Goal: Information Seeking & Learning: Learn about a topic

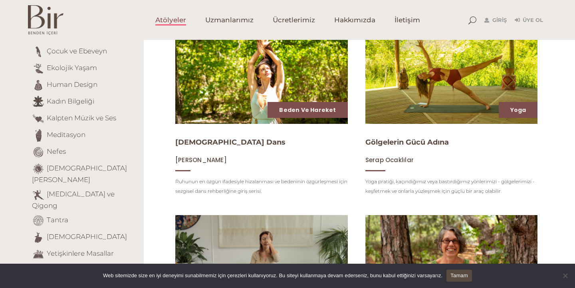
scroll to position [130, 0]
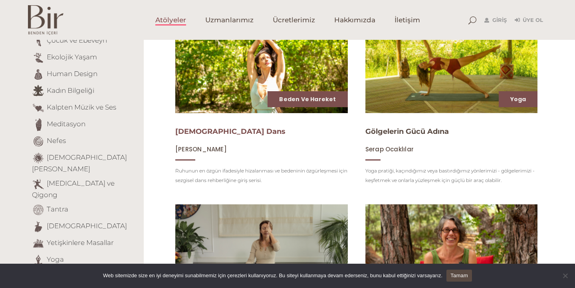
click at [184, 134] on link "[DEMOGRAPHIC_DATA] Dans" at bounding box center [230, 131] width 110 height 9
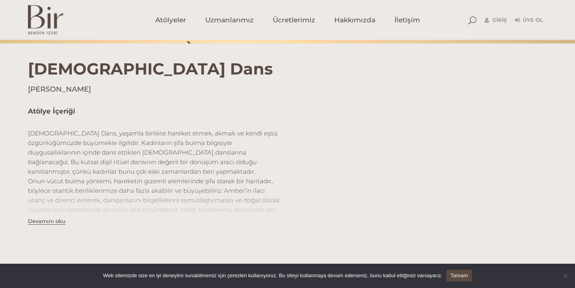
scroll to position [251, 0]
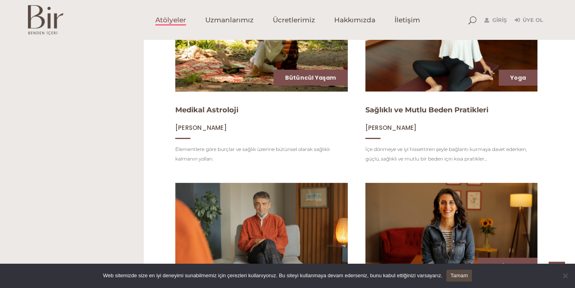
scroll to position [640, 0]
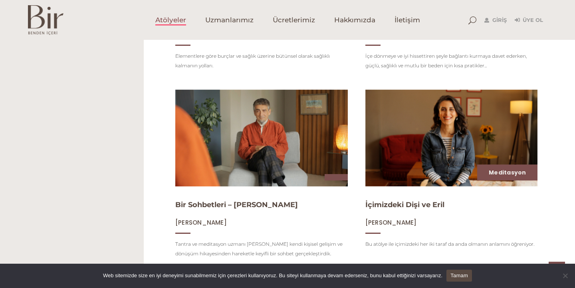
click at [180, 21] on span "Atölyeler" at bounding box center [170, 20] width 31 height 9
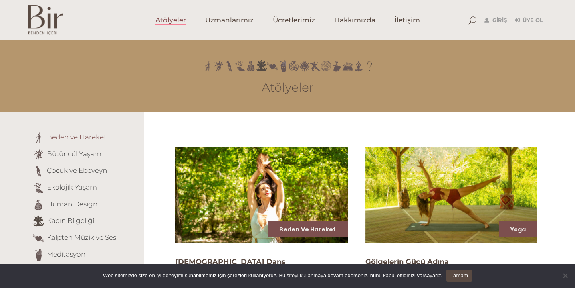
click at [94, 137] on link "Beden ve Hareket" at bounding box center [77, 137] width 60 height 8
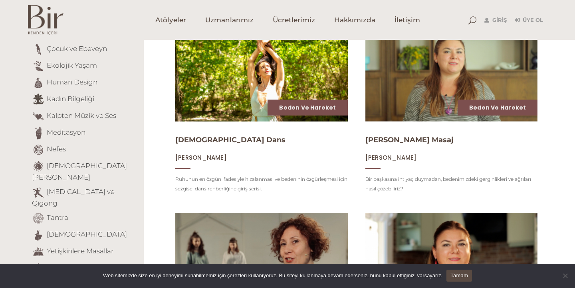
scroll to position [126, 0]
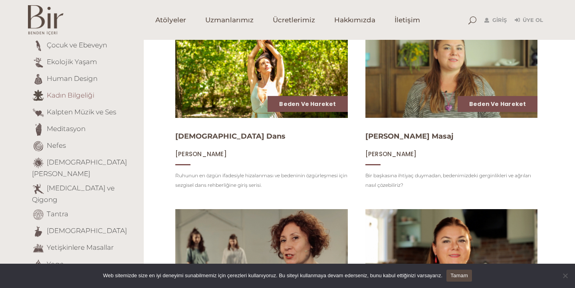
click at [85, 93] on link "Kadın Bilgeliği" at bounding box center [70, 95] width 47 height 8
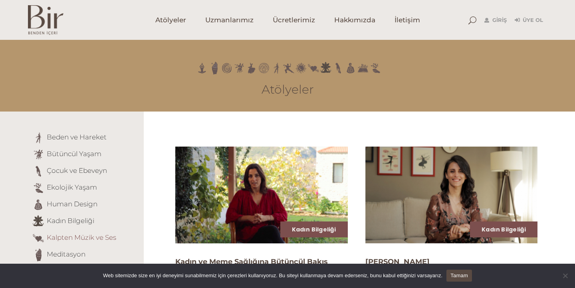
click at [91, 238] on link "Kalpten Müzik ve Ses" at bounding box center [81, 238] width 69 height 8
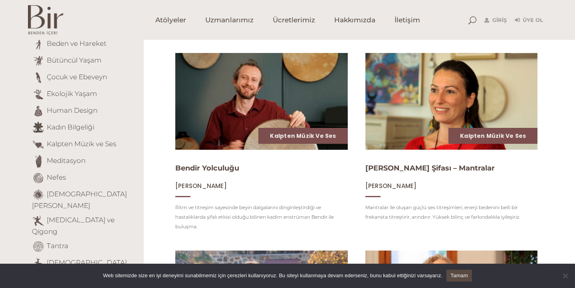
scroll to position [95, 0]
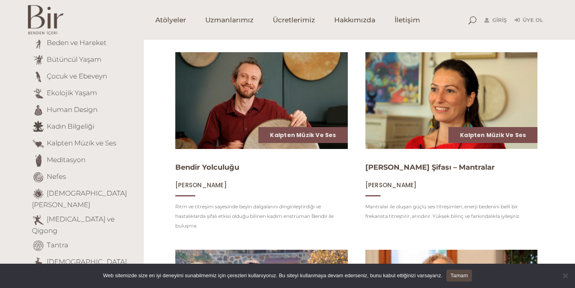
click at [254, 117] on img at bounding box center [262, 101] width 178 height 100
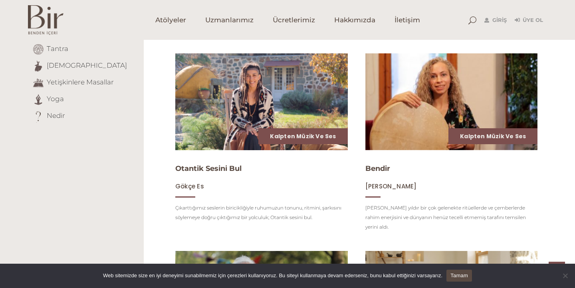
scroll to position [257, 0]
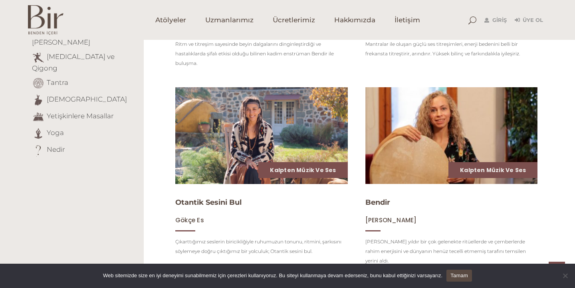
click at [258, 168] on img at bounding box center [262, 136] width 178 height 100
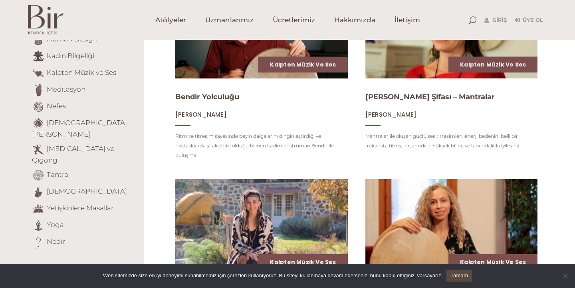
scroll to position [164, 0]
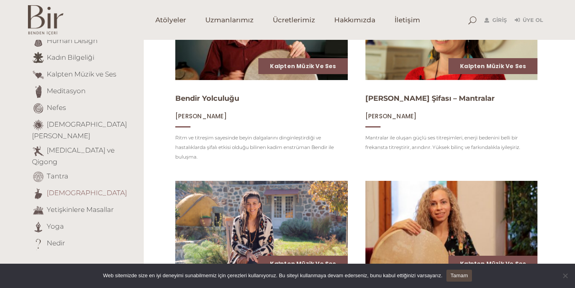
click at [64, 189] on link "Tasavvuf" at bounding box center [87, 193] width 80 height 8
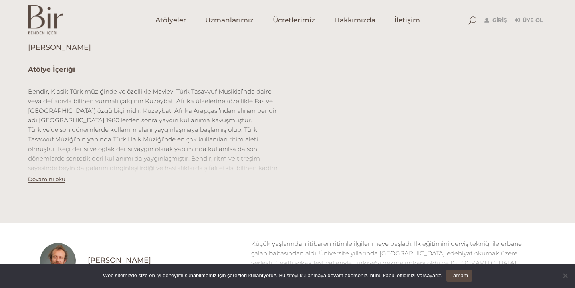
scroll to position [237, 0]
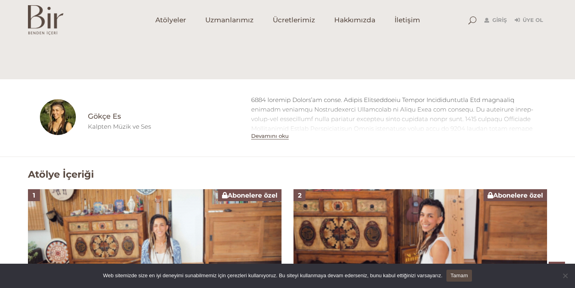
scroll to position [382, 0]
click at [275, 138] on button "Devamını oku" at bounding box center [270, 135] width 38 height 7
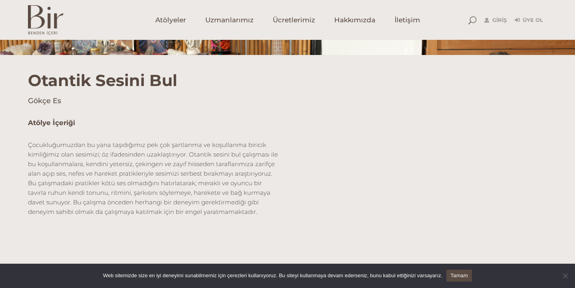
scroll to position [181, 0]
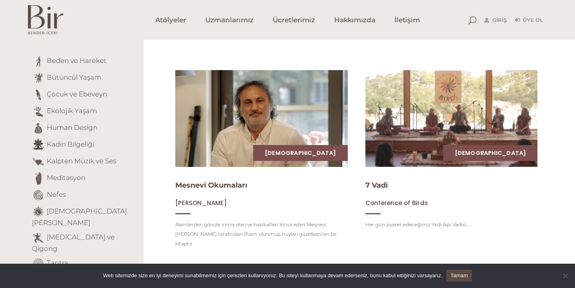
scroll to position [73, 0]
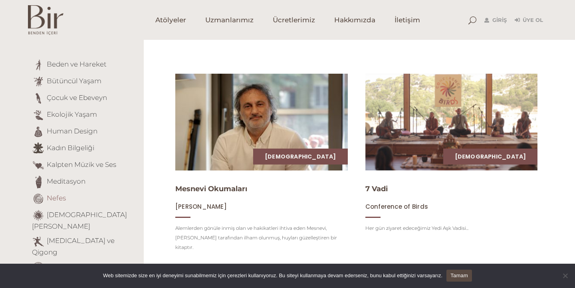
click at [59, 198] on link "Nefes" at bounding box center [56, 198] width 19 height 8
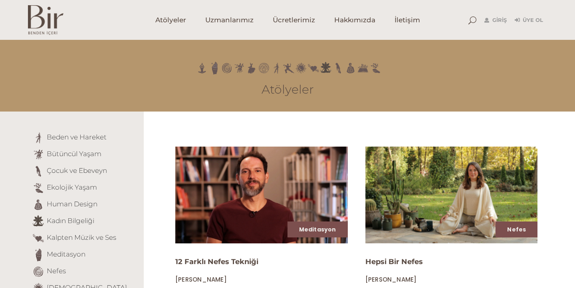
click at [79, 158] on li "Bütüncül Yaşam" at bounding box center [85, 154] width 106 height 13
click at [81, 150] on link "Bütüncül Yaşam" at bounding box center [74, 154] width 55 height 8
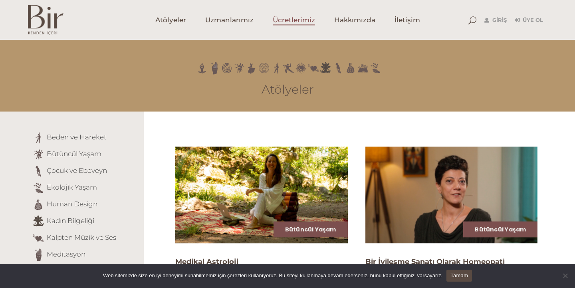
click at [304, 18] on span "Ücretlerimiz" at bounding box center [293, 20] width 42 height 9
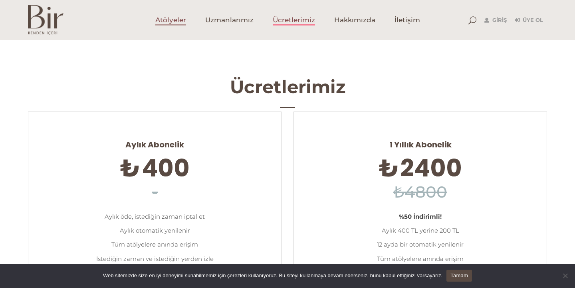
click at [169, 22] on span "Atölyeler" at bounding box center [170, 20] width 31 height 9
